Goal: Task Accomplishment & Management: Complete application form

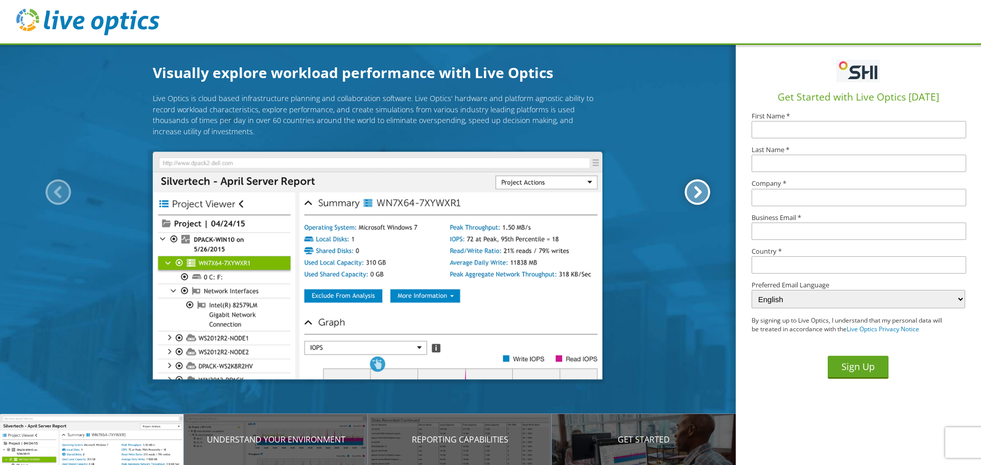
click at [688, 197] on div at bounding box center [698, 192] width 26 height 26
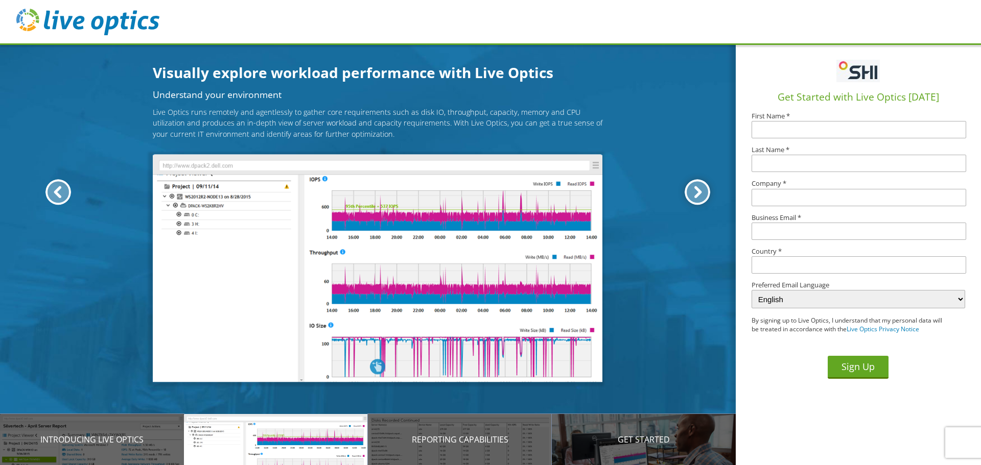
click at [688, 197] on div at bounding box center [698, 192] width 26 height 26
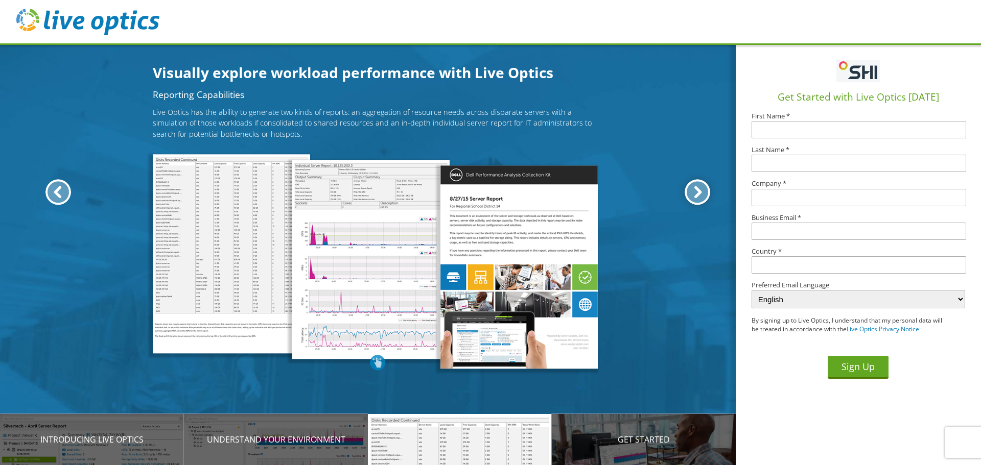
click at [688, 197] on div at bounding box center [698, 192] width 26 height 26
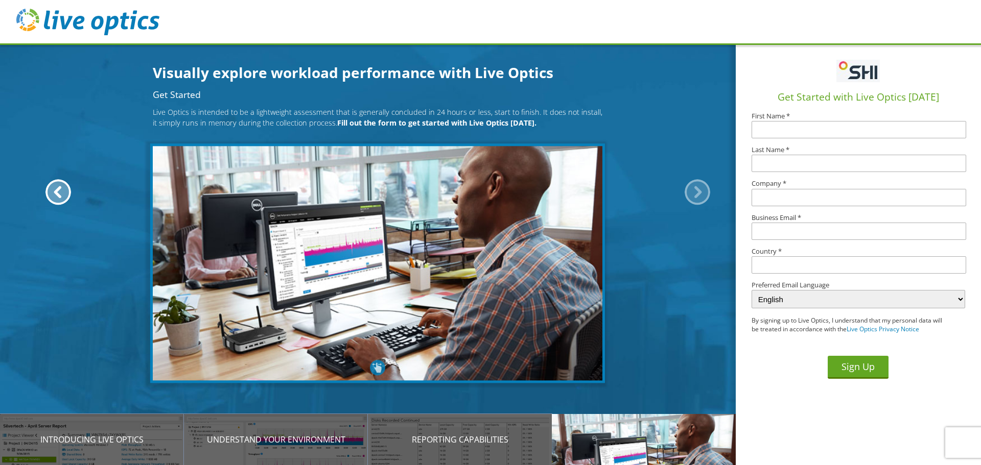
click at [688, 197] on div at bounding box center [698, 192] width 26 height 26
click at [770, 130] on input "text" at bounding box center [859, 129] width 215 height 17
click at [762, 122] on input "text" at bounding box center [859, 129] width 215 height 17
type input "Laslo"
type input "Turner"
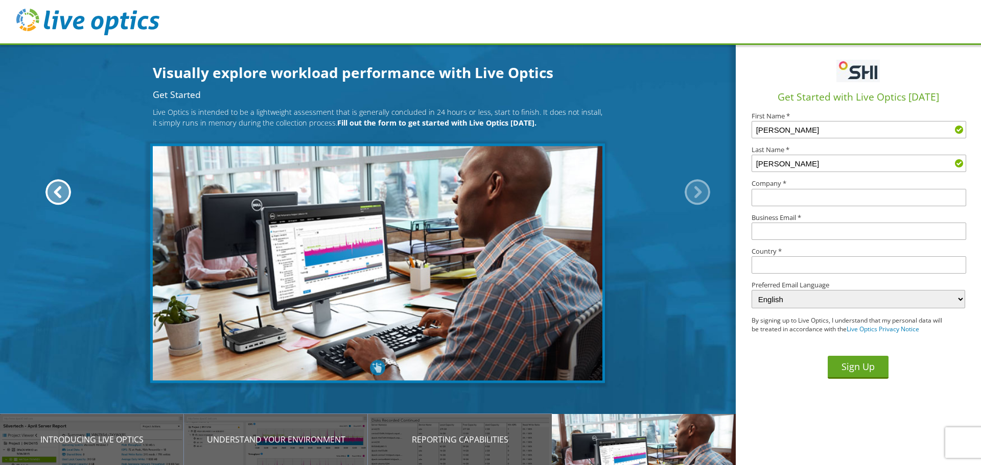
click at [818, 205] on input "text" at bounding box center [859, 197] width 215 height 17
type input "Agero"
click at [796, 228] on input "text" at bounding box center [859, 231] width 215 height 17
type input "lturner@agero.com"
click at [787, 266] on input "text" at bounding box center [859, 265] width 215 height 17
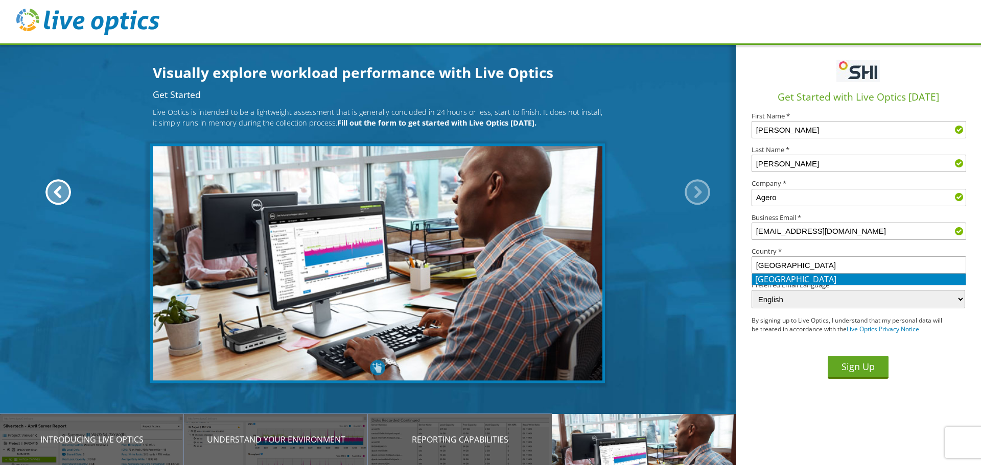
click at [786, 278] on li "United States" at bounding box center [859, 279] width 214 height 11
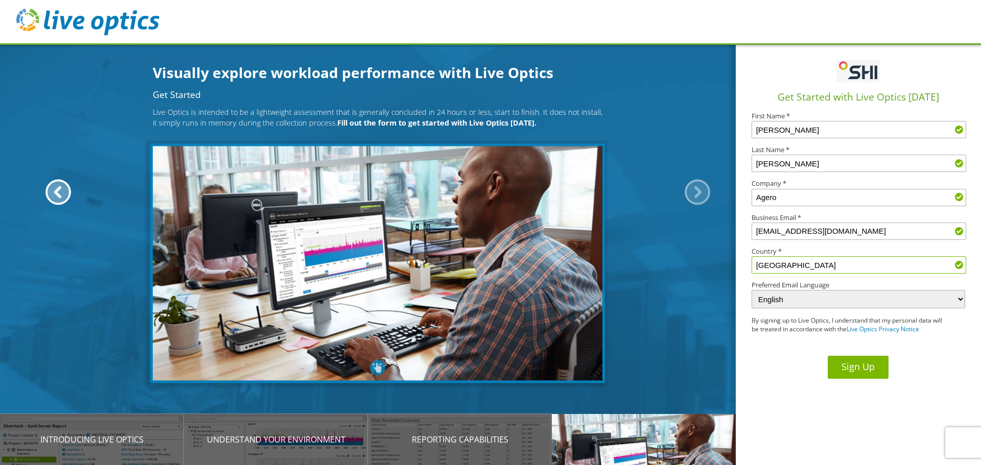
type input "United States"
click at [856, 369] on button "Sign Up" at bounding box center [858, 367] width 61 height 23
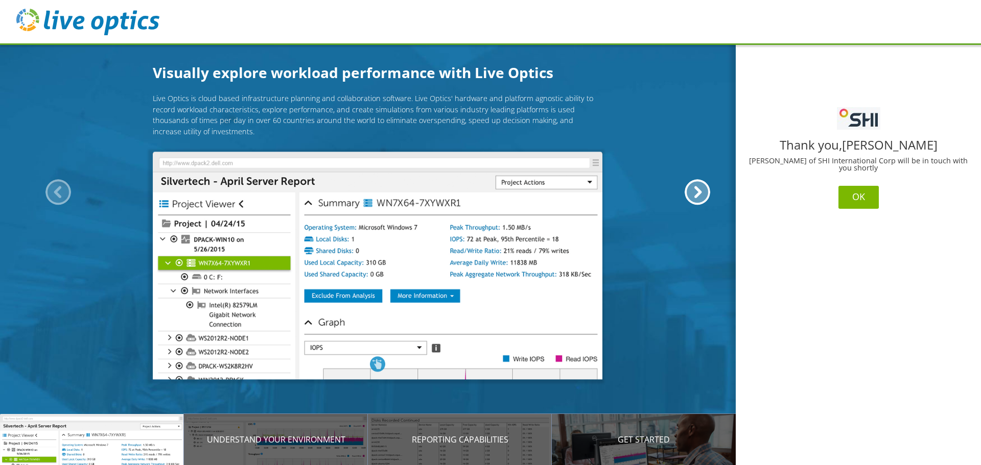
click at [867, 191] on button "OK" at bounding box center [859, 197] width 40 height 23
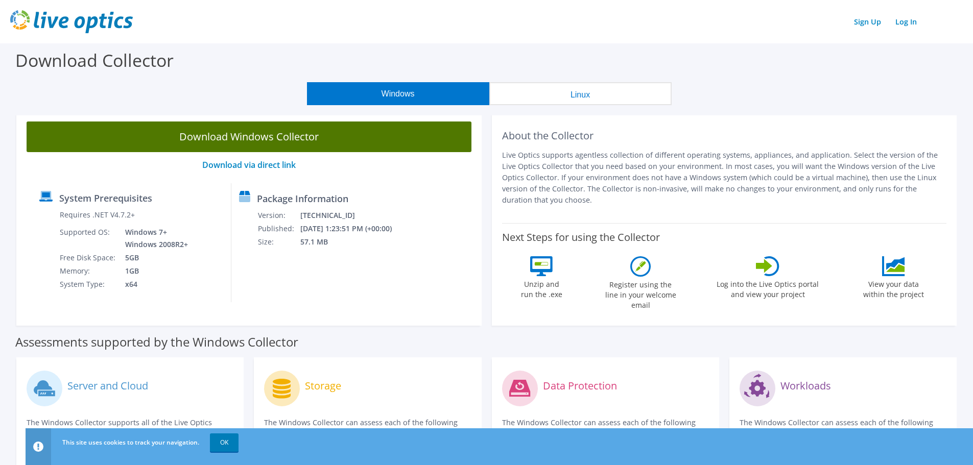
click at [232, 140] on link "Download Windows Collector" at bounding box center [249, 137] width 445 height 31
